Goal: Task Accomplishment & Management: Use online tool/utility

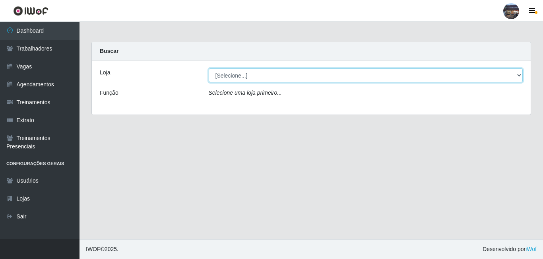
click at [517, 75] on select "[Selecione...] Gostinho da Roça" at bounding box center [366, 75] width 314 height 14
select select "303"
click at [209, 68] on select "[Selecione...] Gostinho da Roça" at bounding box center [366, 75] width 314 height 14
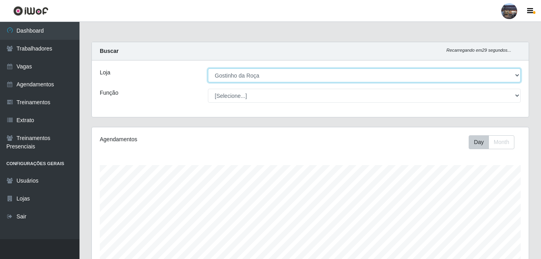
scroll to position [165, 437]
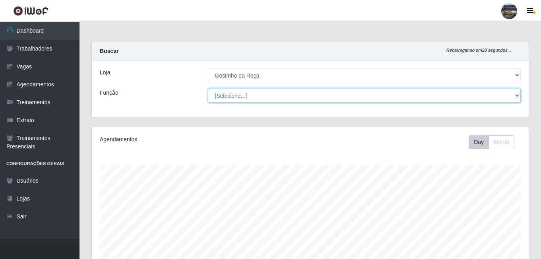
click at [513, 96] on select "[Selecione...] ASG ASG + ASG ++ Embalador Embalador + Embalador ++ Operador de …" at bounding box center [364, 96] width 313 height 14
select select "1"
click at [208, 89] on select "[Selecione...] ASG ASG + ASG ++ Embalador Embalador + Embalador ++ Operador de …" at bounding box center [364, 96] width 313 height 14
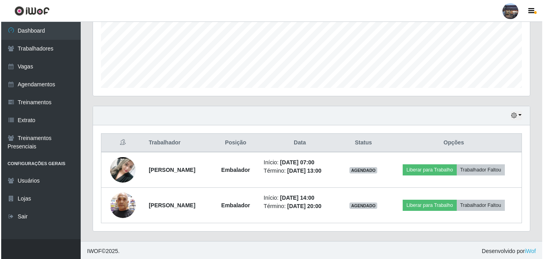
scroll to position [198, 0]
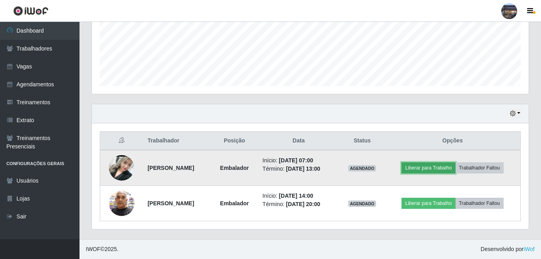
click at [444, 170] on button "Liberar para Trabalho" at bounding box center [428, 167] width 54 height 11
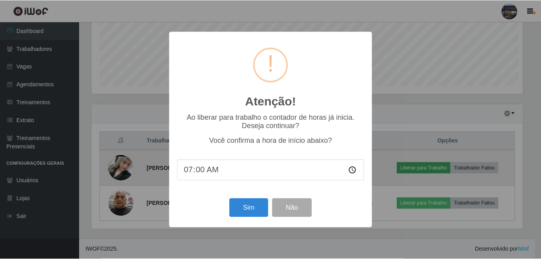
scroll to position [165, 433]
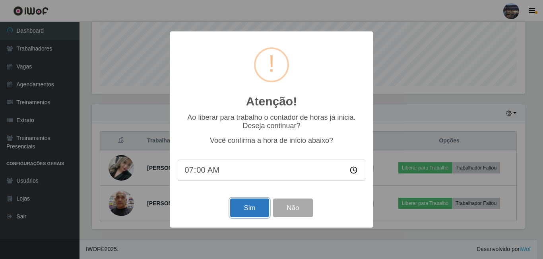
click at [245, 205] on button "Sim" at bounding box center [249, 207] width 39 height 19
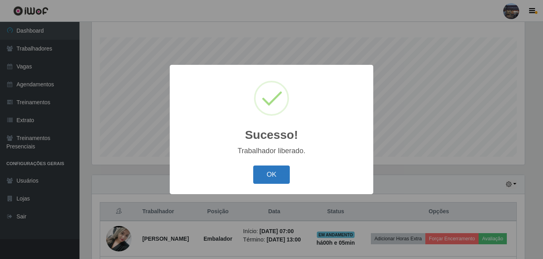
click at [267, 170] on button "OK" at bounding box center [271, 174] width 37 height 19
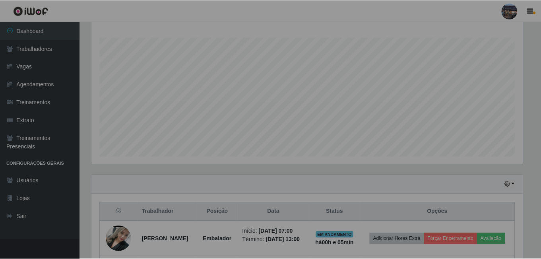
scroll to position [165, 437]
